Goal: Transaction & Acquisition: Purchase product/service

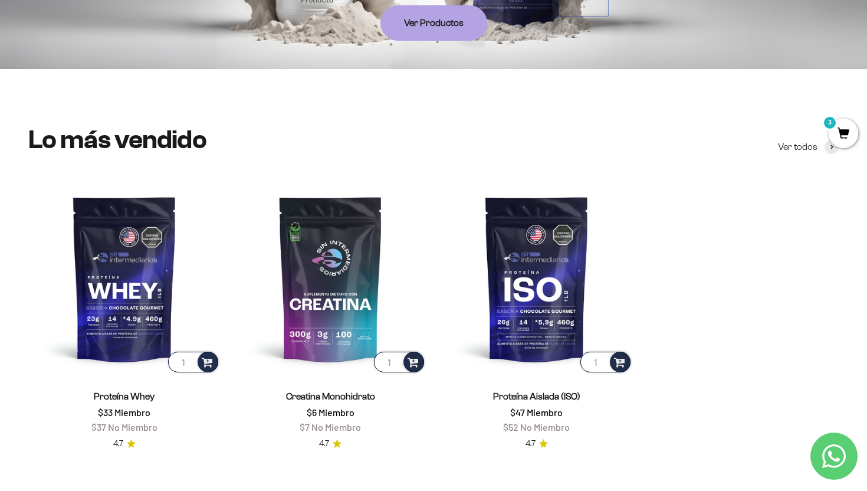
scroll to position [338, 0]
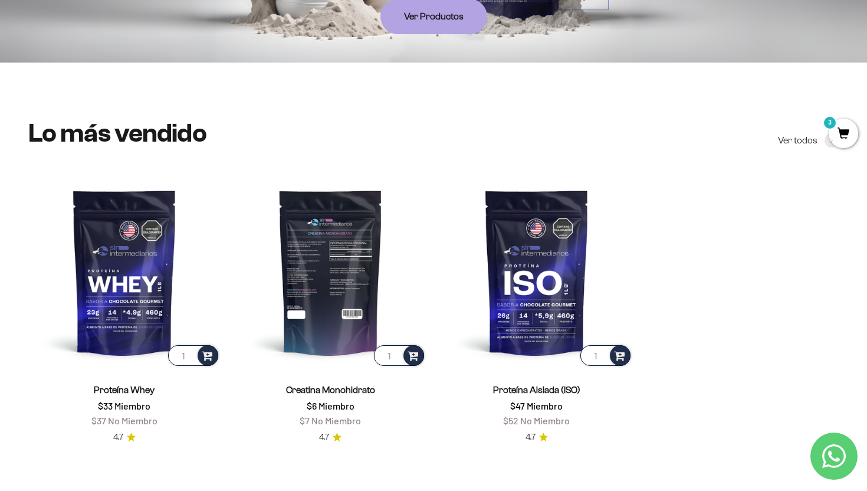
click at [323, 290] on img at bounding box center [331, 272] width 192 height 192
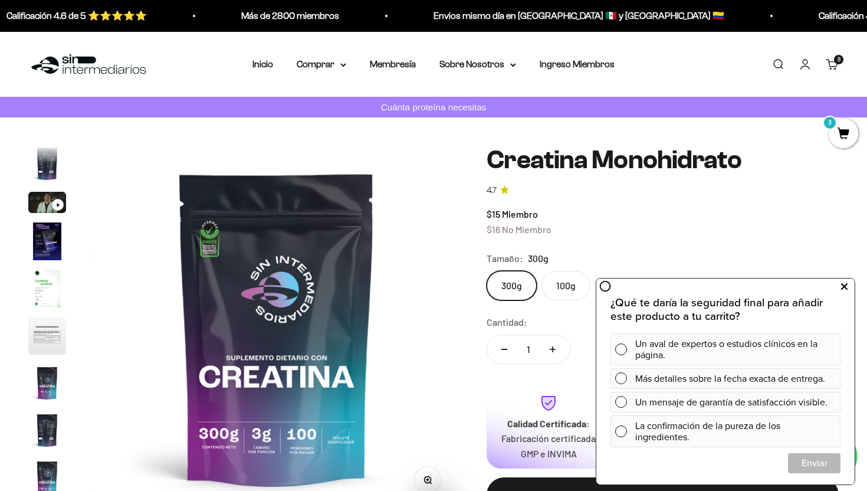
click at [841, 285] on icon at bounding box center [844, 286] width 6 height 15
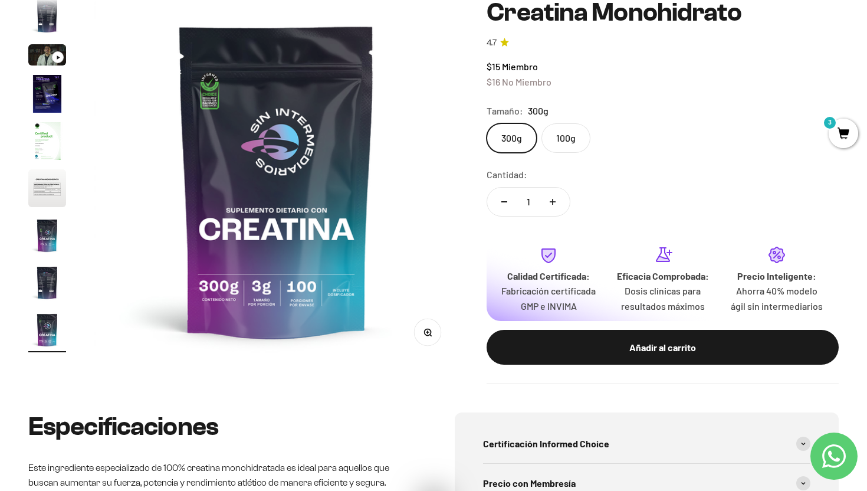
scroll to position [154, 0]
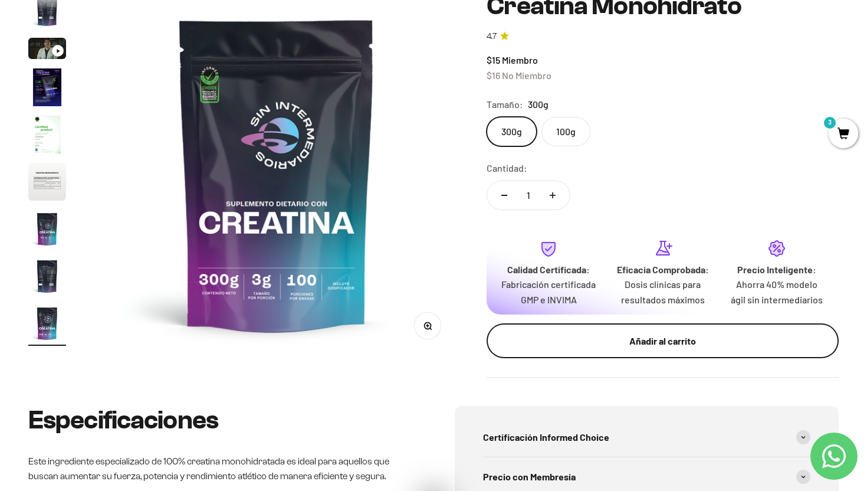
click at [616, 359] on button "Añadir al carrito" at bounding box center [663, 340] width 352 height 35
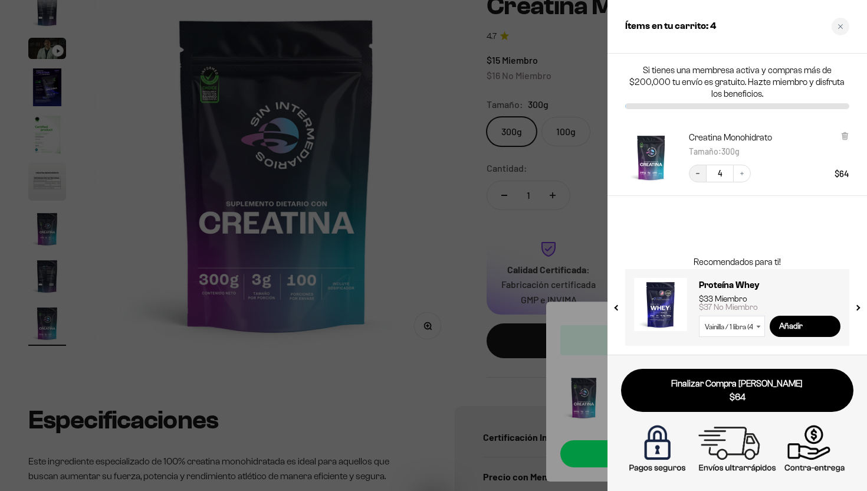
click at [697, 173] on icon "Decrease quantity" at bounding box center [697, 173] width 7 height 7
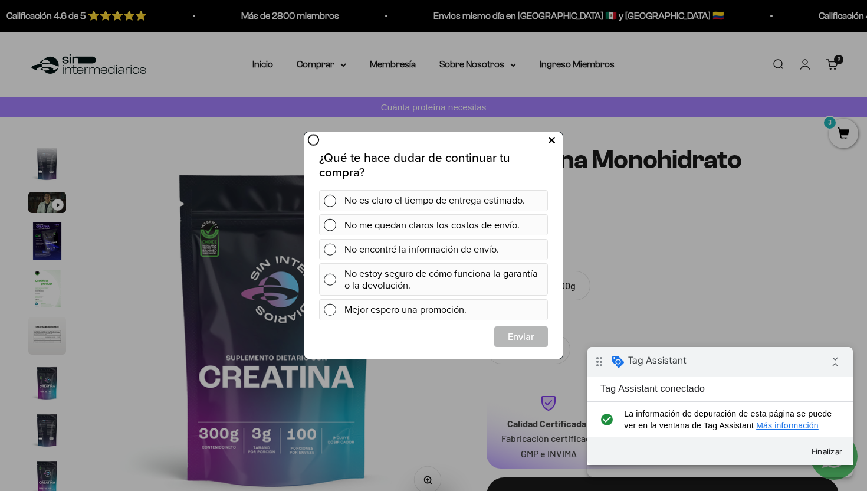
click at [554, 141] on icon at bounding box center [552, 141] width 6 height 16
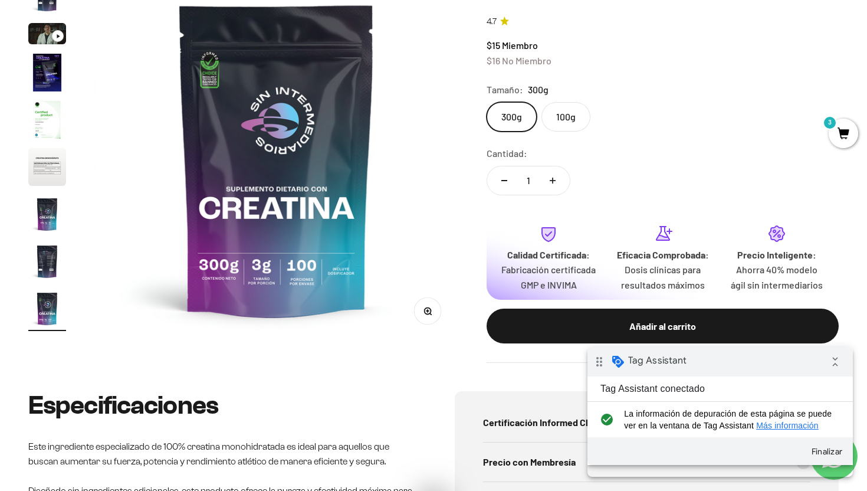
scroll to position [245, 0]
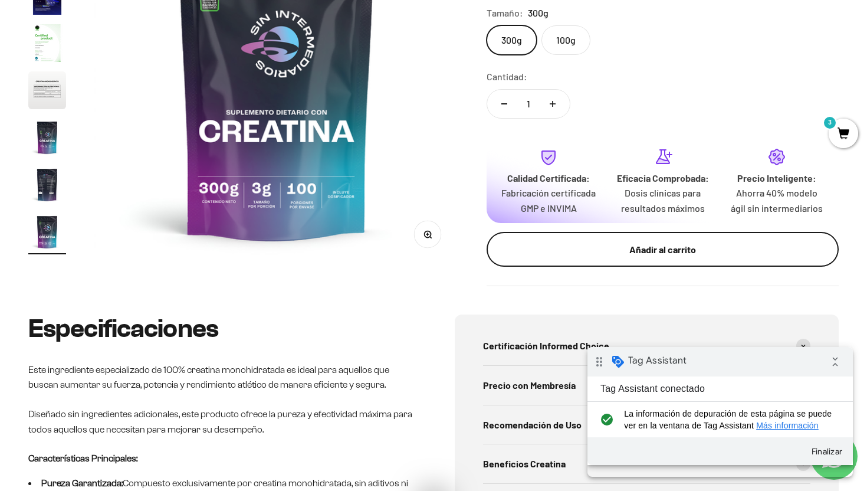
click at [616, 257] on div "Añadir al carrito" at bounding box center [662, 249] width 305 height 15
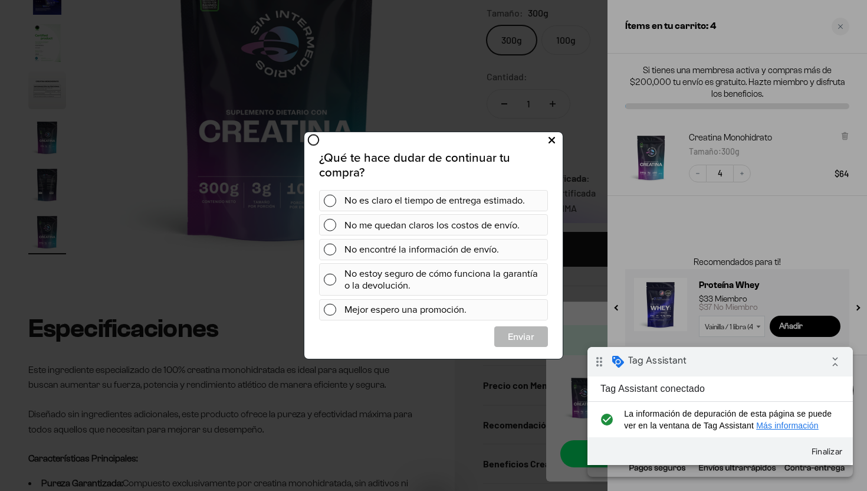
click at [553, 143] on icon at bounding box center [552, 141] width 6 height 16
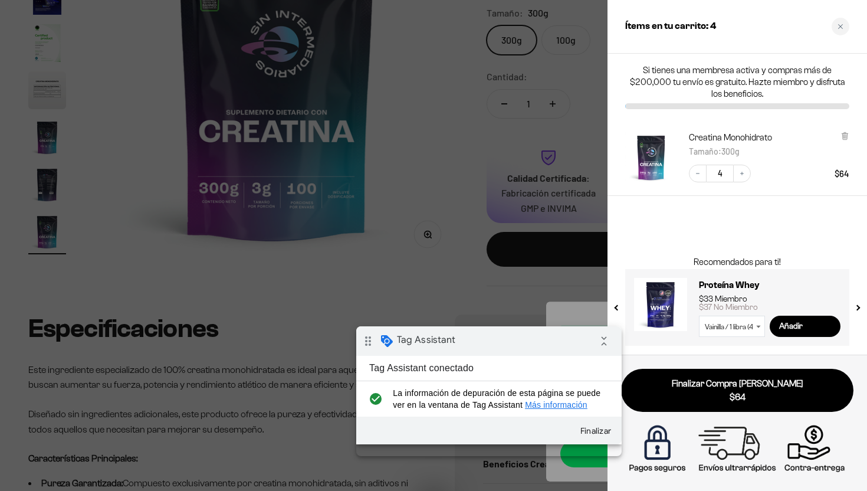
click at [503, 343] on div "drag_indicator Tag Assistant collapse_all" at bounding box center [488, 340] width 265 height 29
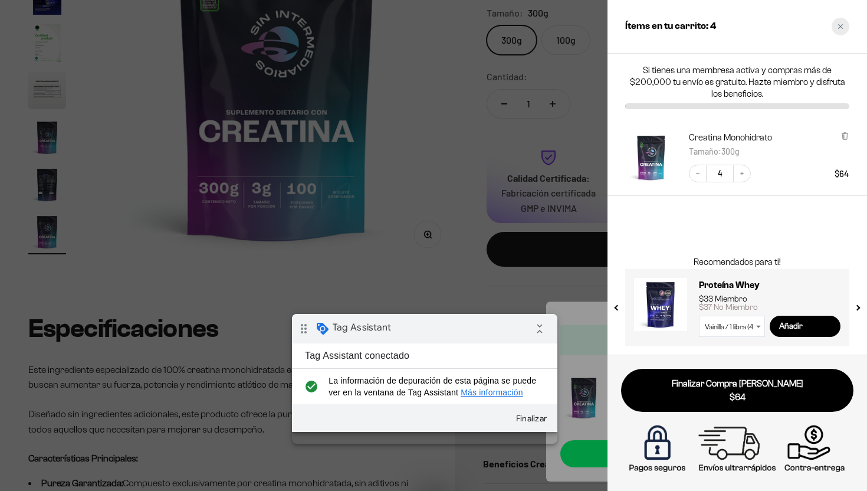
click at [839, 27] on icon "Close cart" at bounding box center [840, 27] width 6 height 6
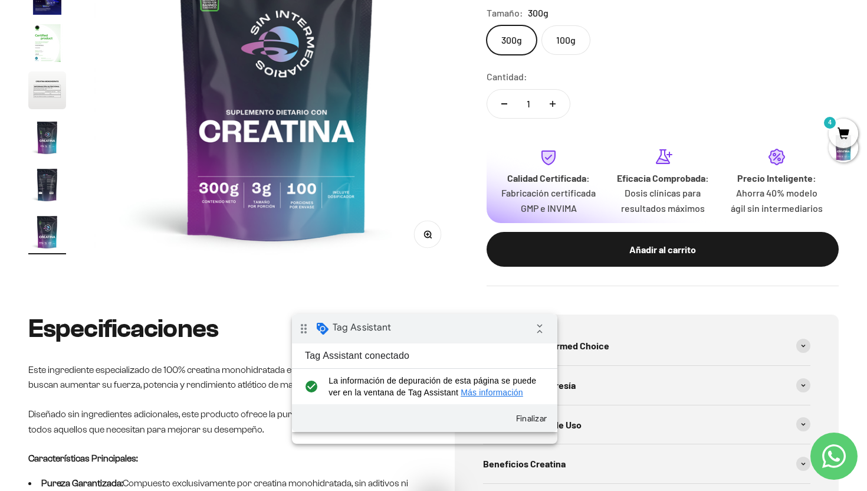
scroll to position [0, 0]
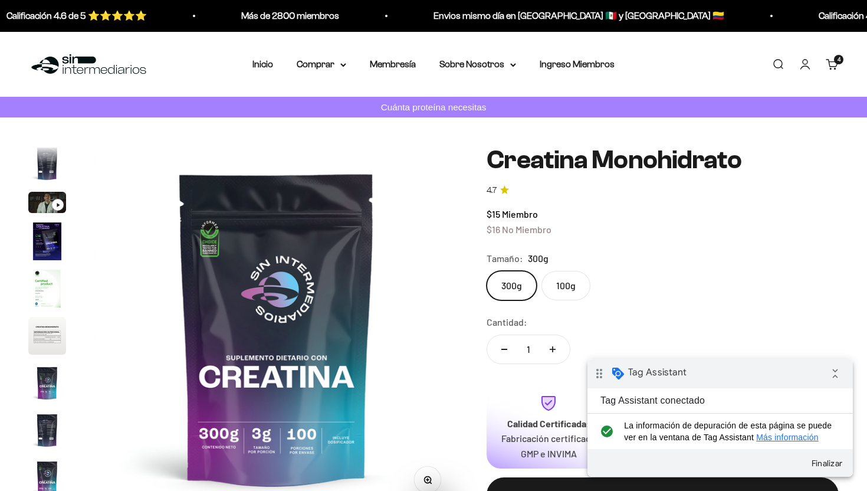
click at [833, 69] on link "Carrito 4 artículos 4" at bounding box center [832, 64] width 13 height 13
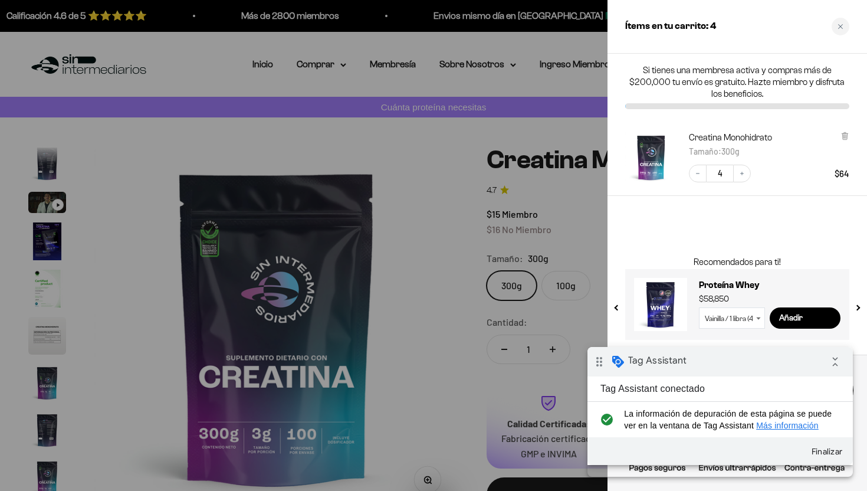
click at [850, 133] on div "Creatina Monohidrato Tamaño : 300g Decrease quantity 4 Increase quantity $64" at bounding box center [737, 158] width 260 height 76
click at [845, 134] on icon at bounding box center [844, 136] width 5 height 6
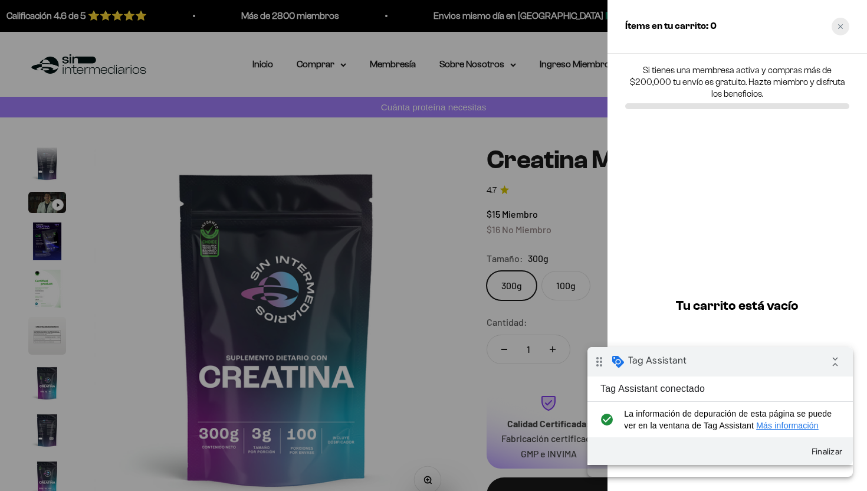
click at [837, 21] on div "Close cart" at bounding box center [841, 27] width 18 height 18
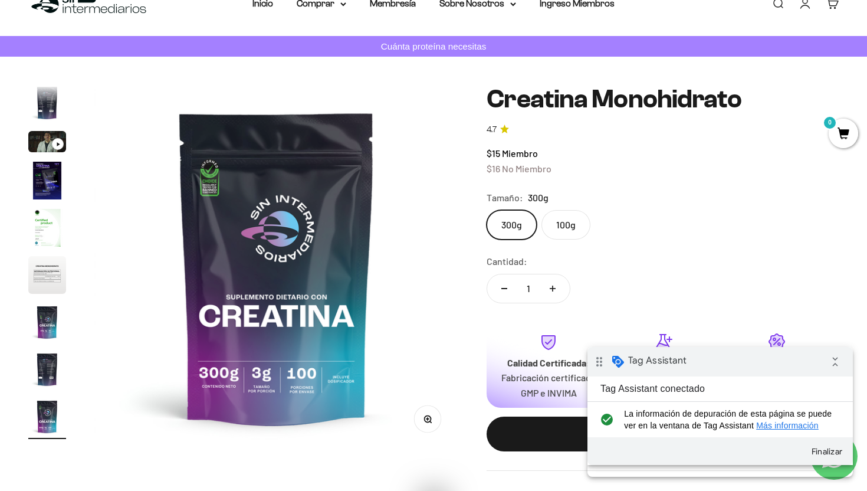
scroll to position [175, 0]
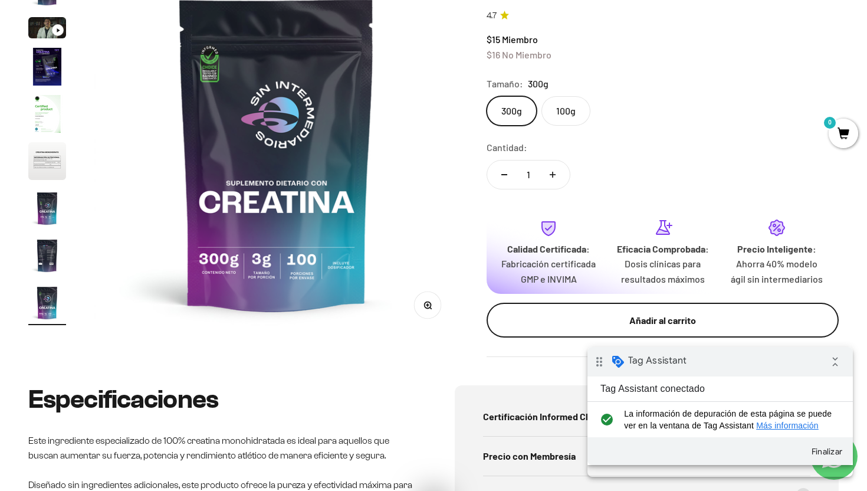
click at [559, 326] on button "Añadir al carrito" at bounding box center [663, 320] width 352 height 35
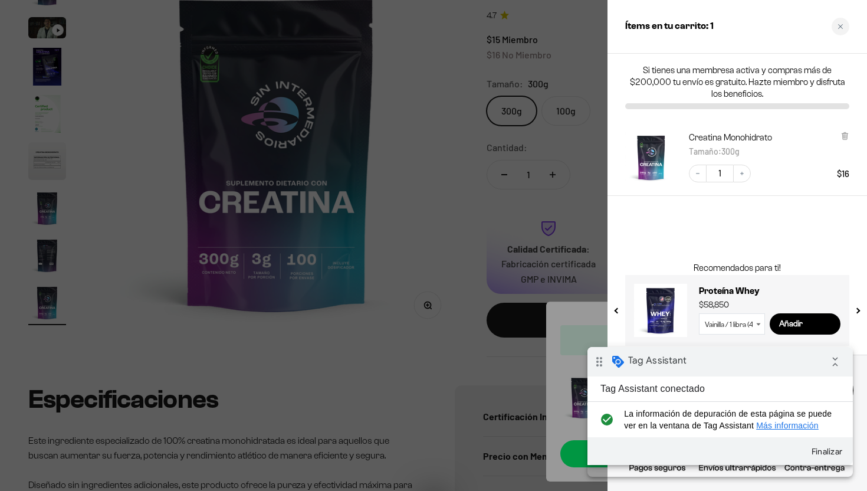
click at [837, 135] on div "Creatina Monohidrato Tamaño : 300g" at bounding box center [769, 145] width 160 height 27
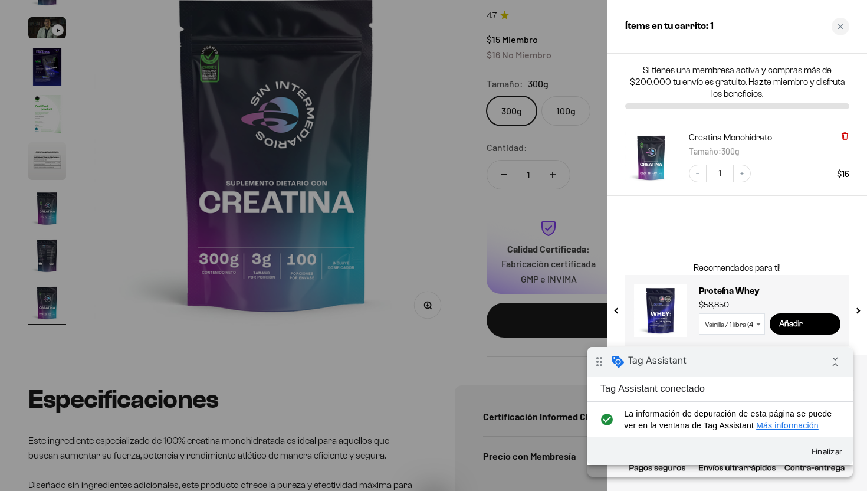
click at [844, 132] on icon at bounding box center [844, 135] width 2 height 6
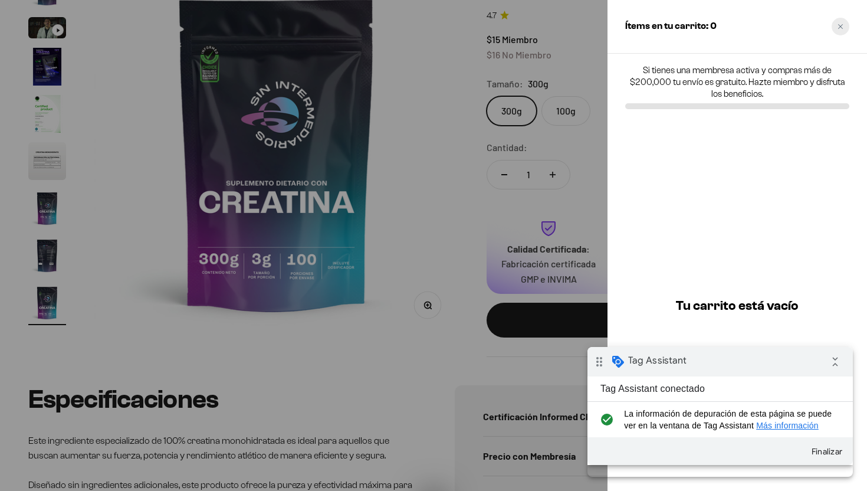
click at [846, 20] on div "Close cart" at bounding box center [841, 27] width 18 height 18
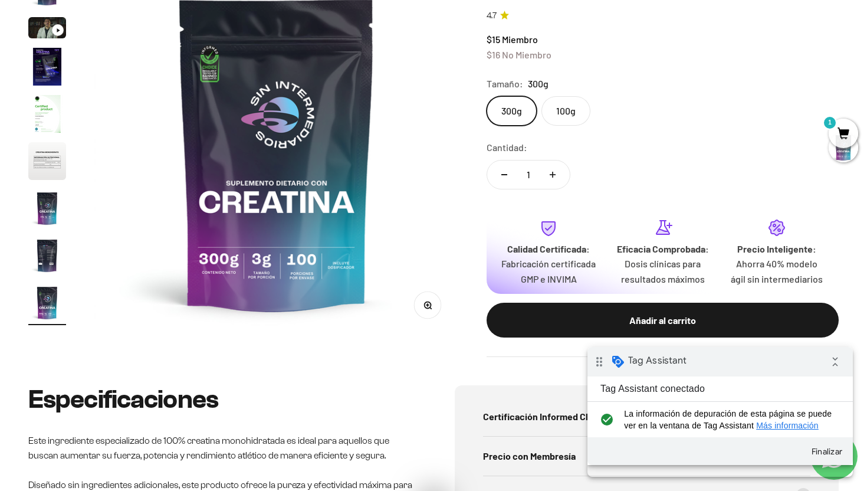
scroll to position [0, 0]
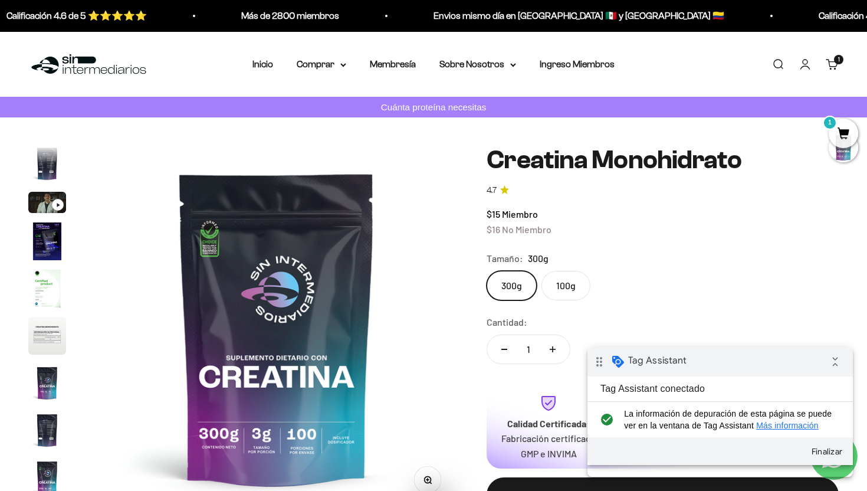
click at [72, 66] on img at bounding box center [88, 64] width 121 height 25
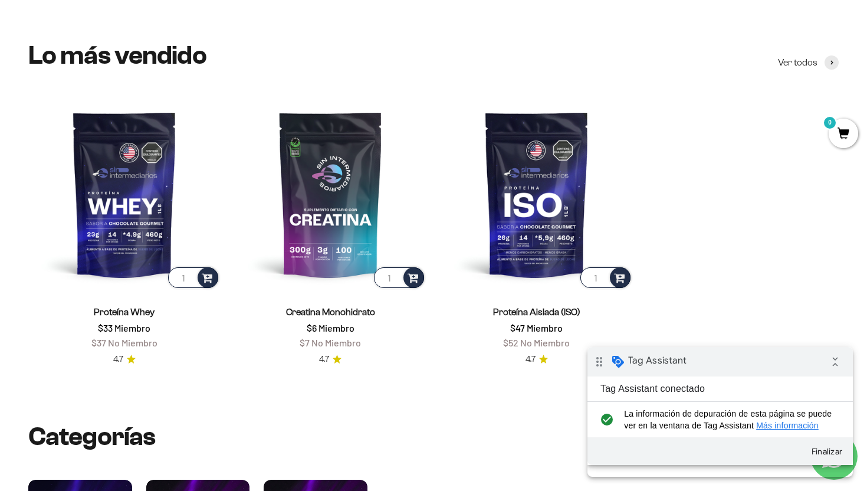
scroll to position [420, 0]
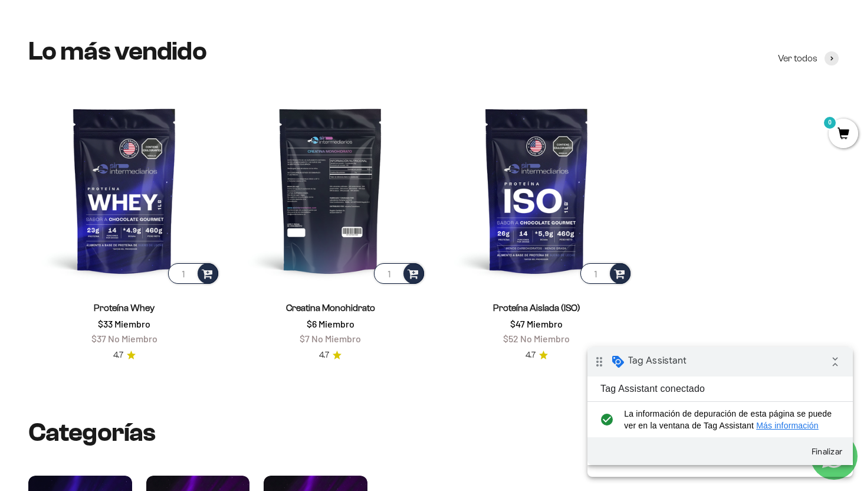
click at [318, 206] on img at bounding box center [331, 190] width 192 height 192
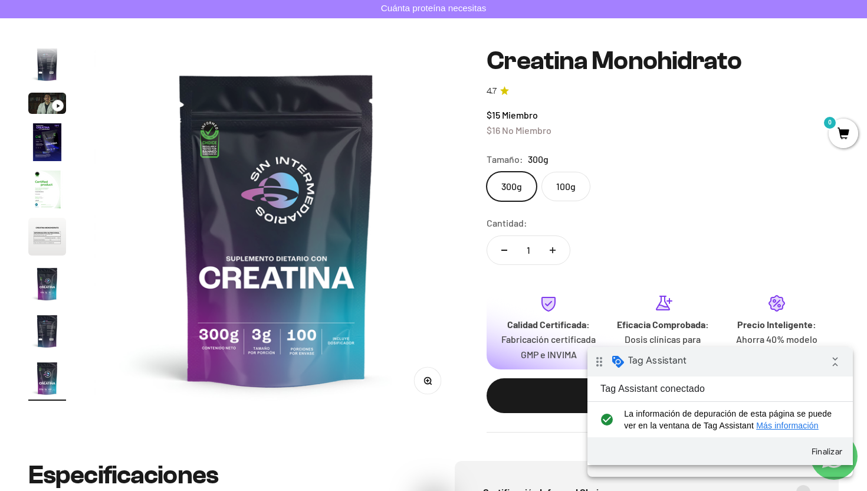
scroll to position [183, 0]
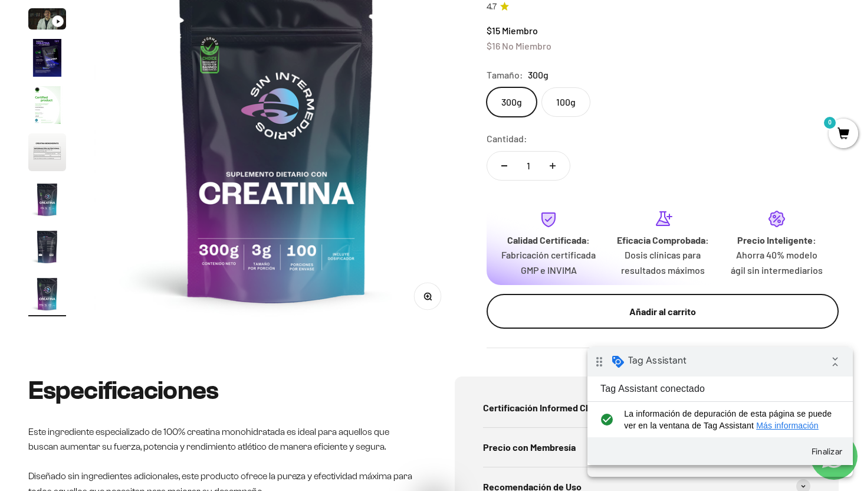
click at [597, 316] on button "Añadir al carrito" at bounding box center [663, 311] width 352 height 35
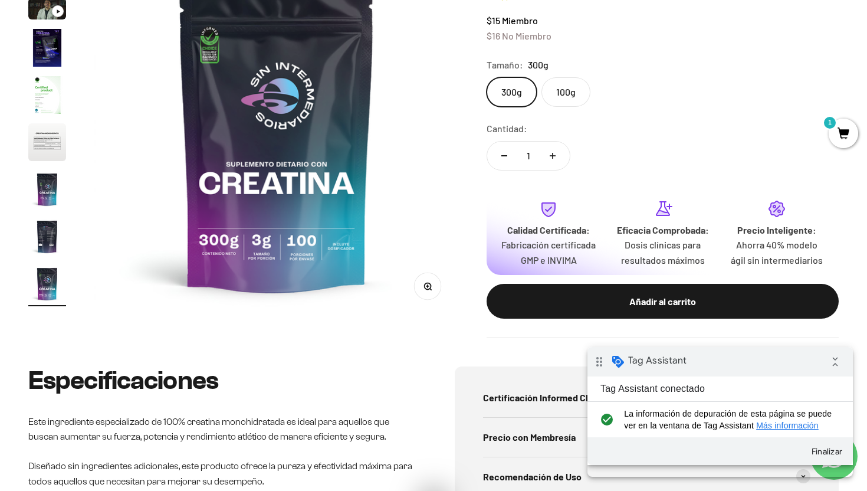
scroll to position [218, 0]
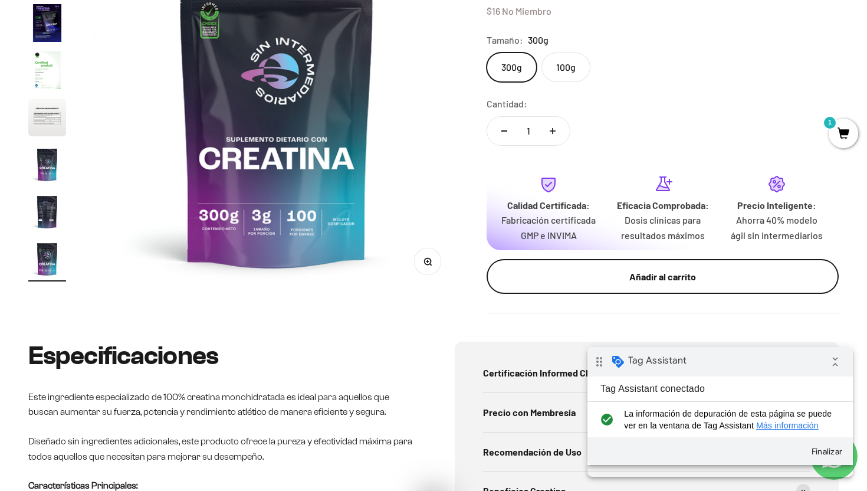
click at [592, 284] on div "Añadir al carrito" at bounding box center [662, 276] width 305 height 15
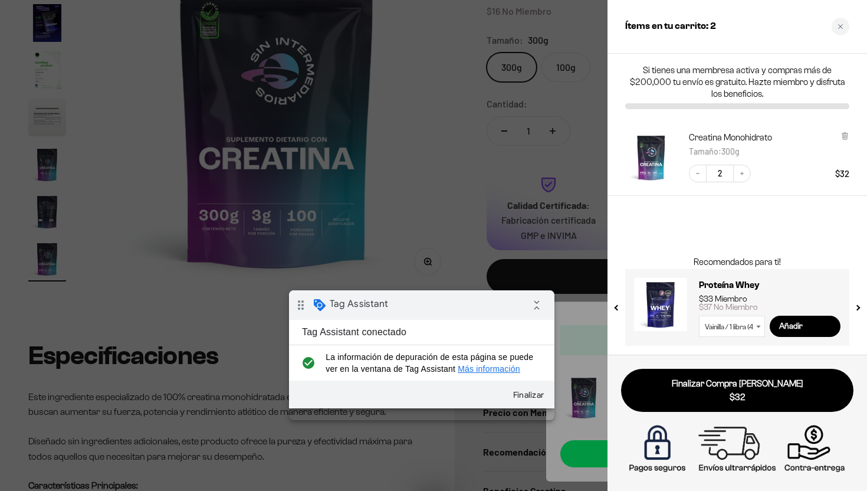
drag, startPoint x: 444, startPoint y: 316, endPoint x: 459, endPoint y: 316, distance: 15.9
click at [458, 316] on div "drag_indicator Tag Assistant collapse_all" at bounding box center [421, 304] width 265 height 29
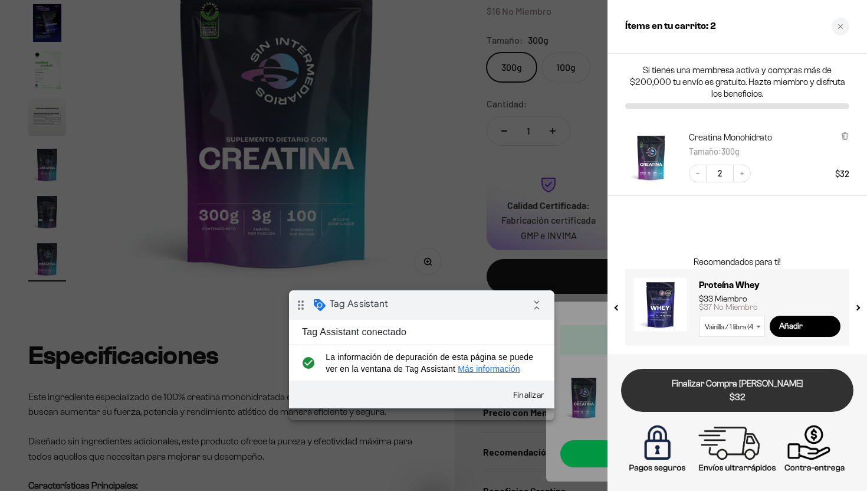
click at [710, 397] on span "$32" at bounding box center [737, 397] width 216 height 14
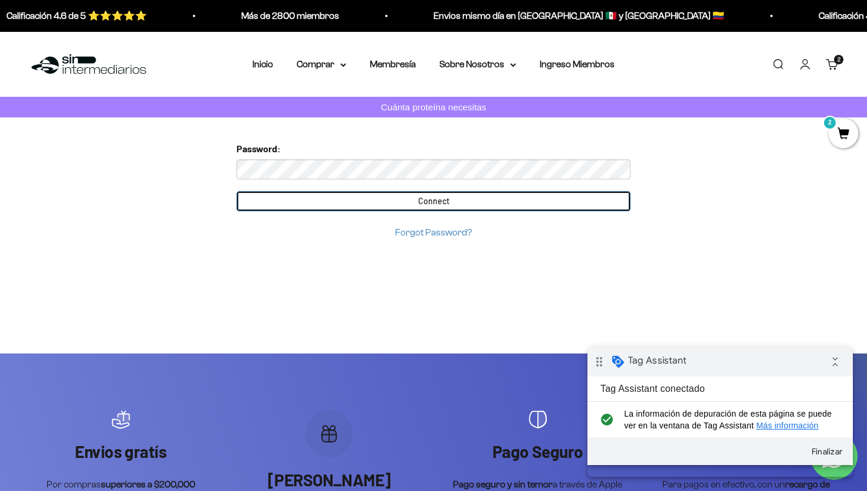
click at [370, 194] on input "Connect" at bounding box center [434, 201] width 394 height 20
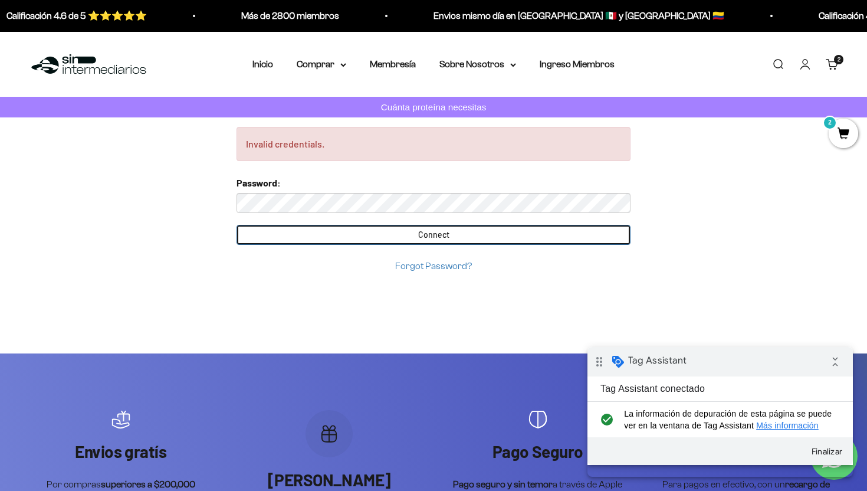
click at [357, 229] on input "Connect" at bounding box center [434, 235] width 394 height 20
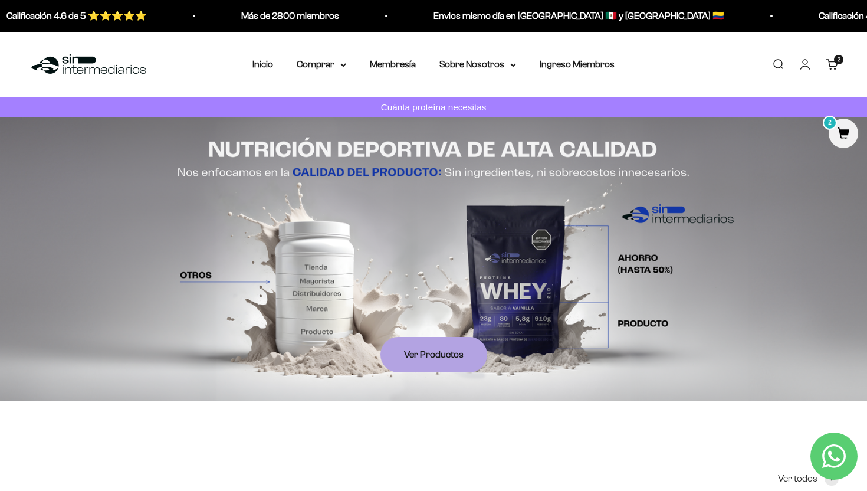
click at [807, 66] on link "Cuenta" at bounding box center [805, 64] width 13 height 13
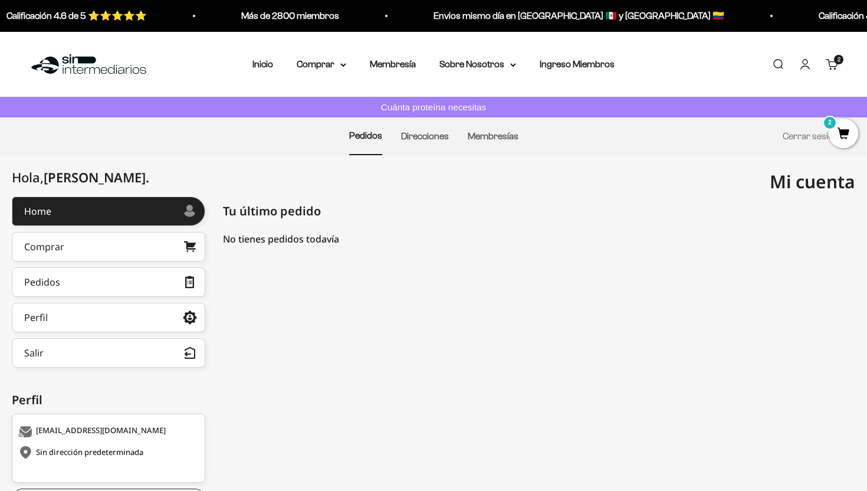
click at [112, 68] on img at bounding box center [88, 64] width 121 height 25
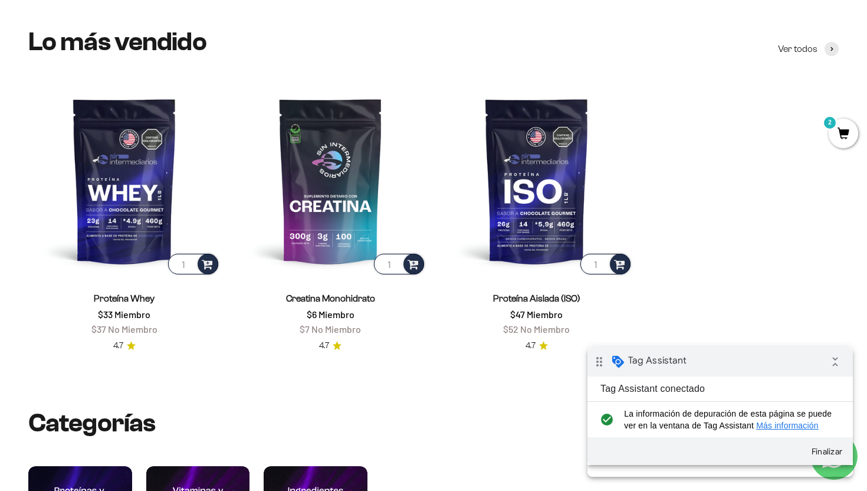
scroll to position [446, 0]
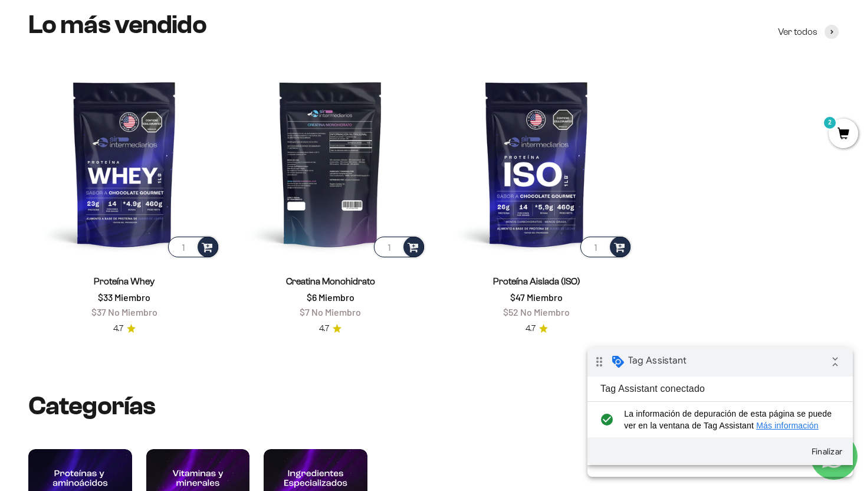
click at [306, 191] on img at bounding box center [331, 163] width 192 height 192
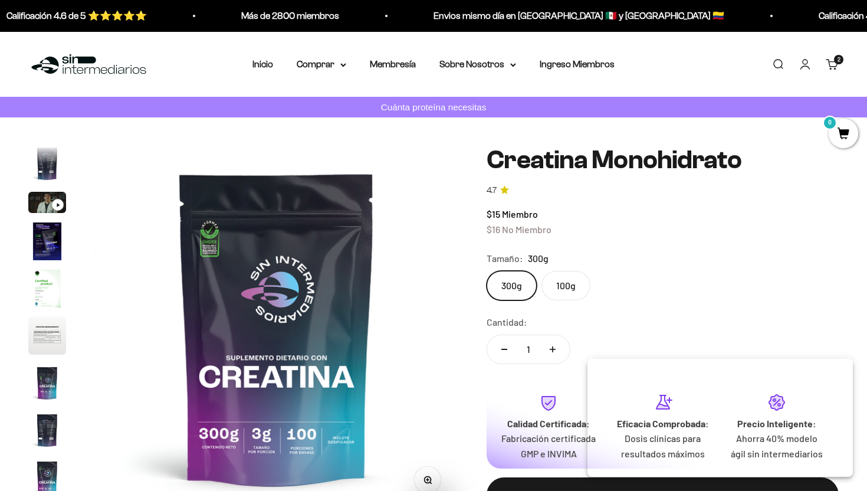
click at [831, 64] on link "Carrito 2 artículos 2" at bounding box center [832, 64] width 13 height 13
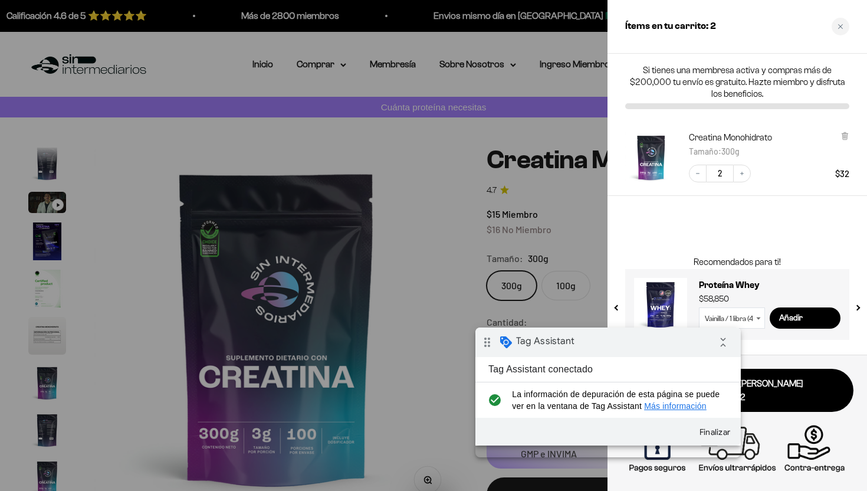
click at [592, 335] on div "drag_indicator Tag Assistant collapse_all" at bounding box center [607, 341] width 265 height 29
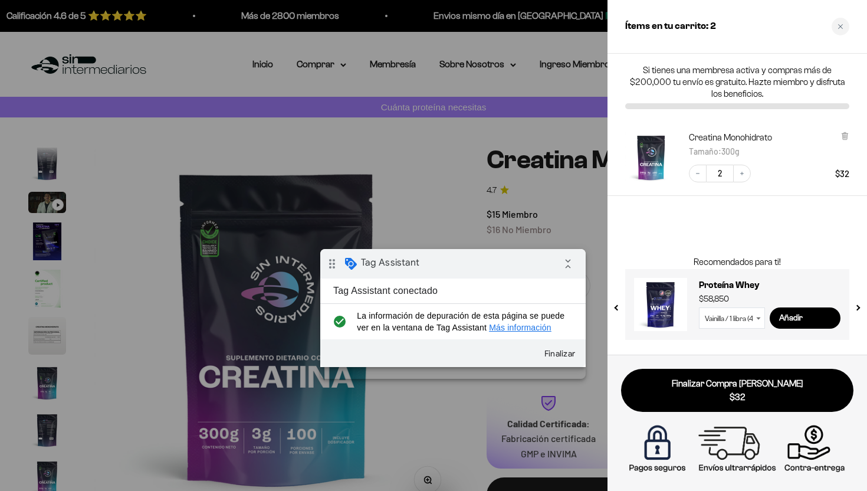
click at [707, 389] on link "Finalizar Compra [PERSON_NAME] $32" at bounding box center [737, 390] width 232 height 43
